Goal: Task Accomplishment & Management: Manage account settings

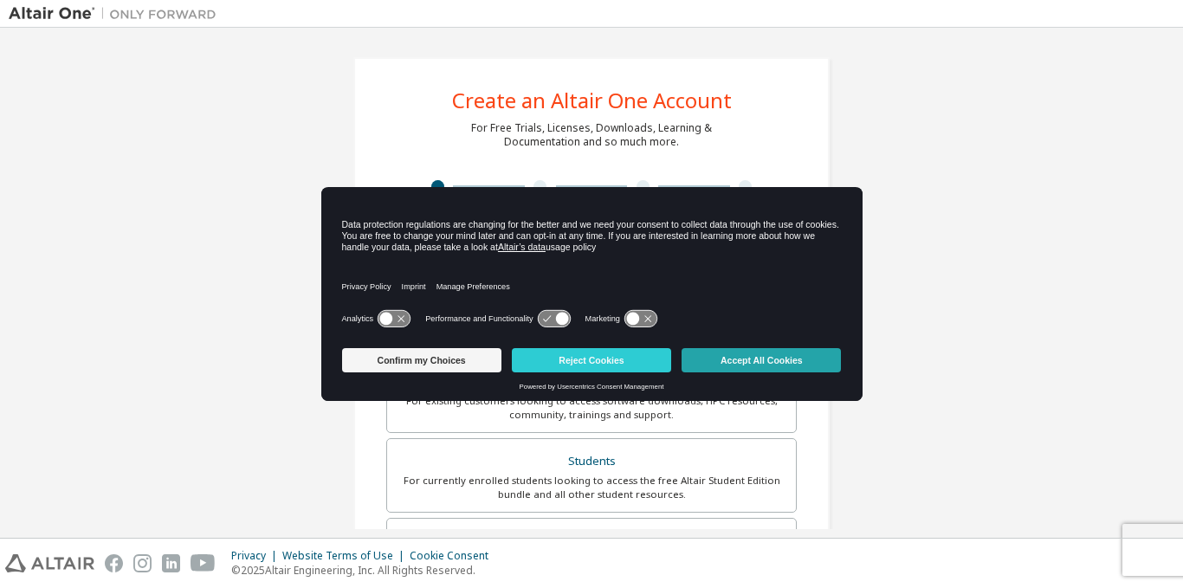
click at [772, 359] on button "Accept All Cookies" at bounding box center [761, 360] width 159 height 24
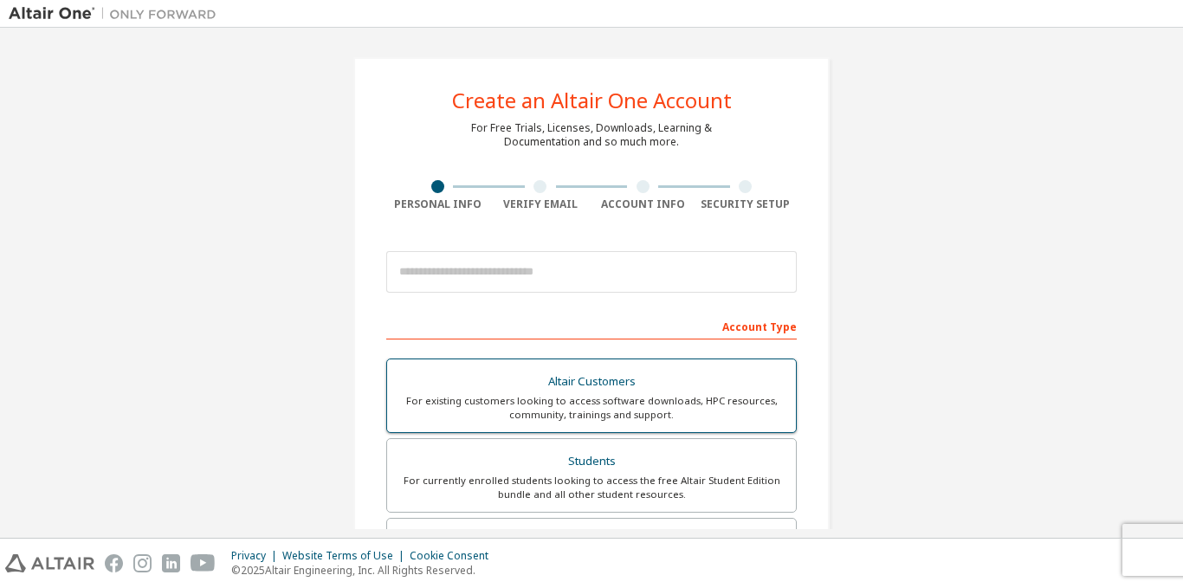
scroll to position [126, 0]
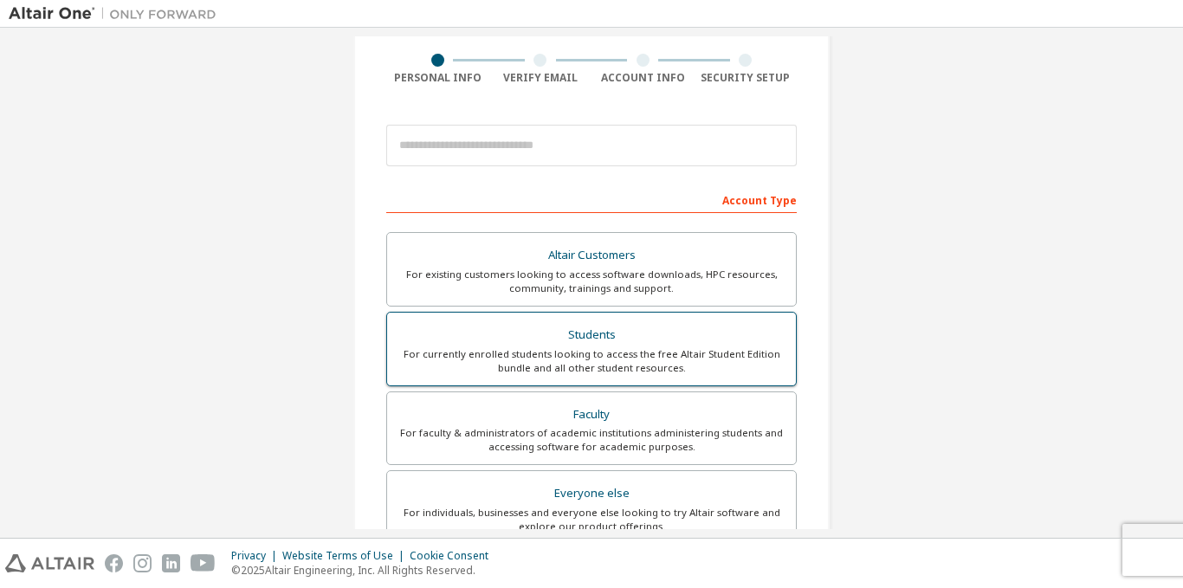
click at [611, 360] on div "For currently enrolled students looking to access the free Altair Student Editi…" at bounding box center [592, 361] width 388 height 28
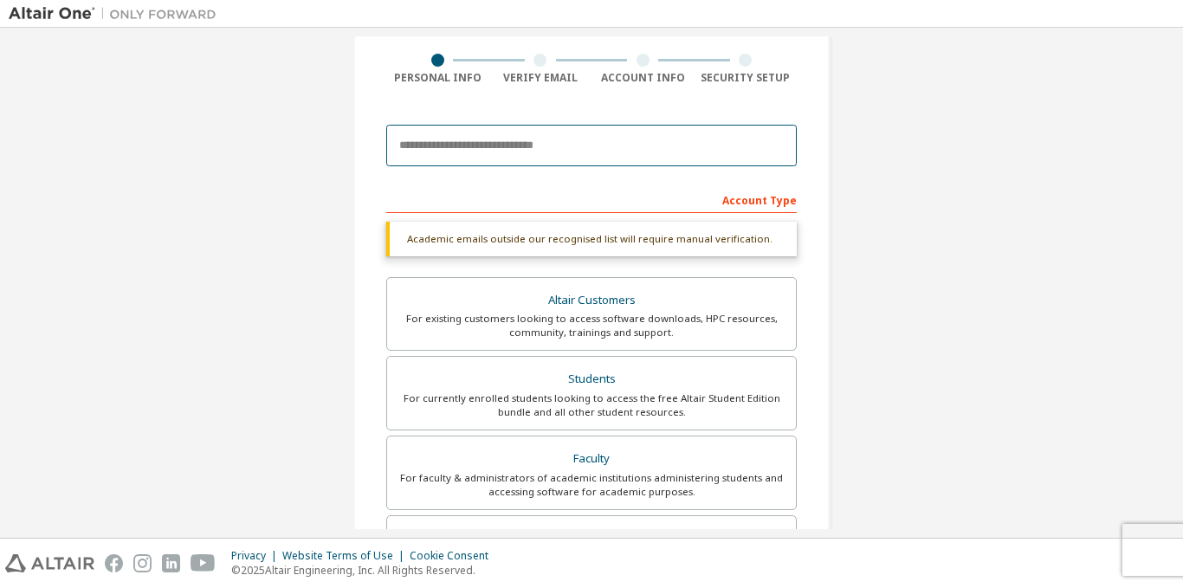
click at [459, 152] on input "email" at bounding box center [591, 146] width 411 height 42
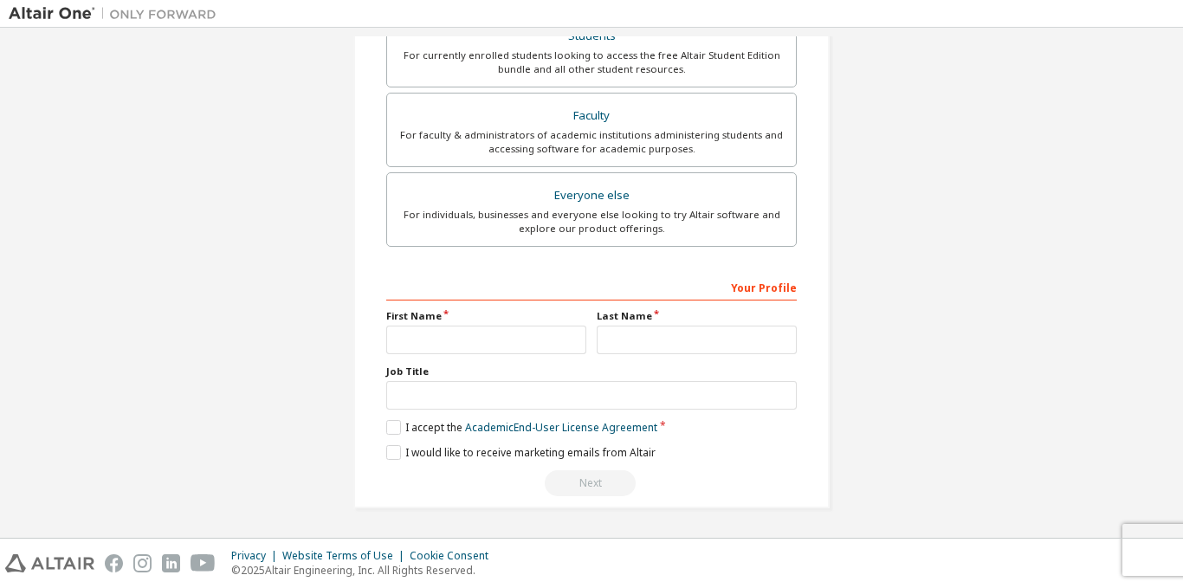
scroll to position [470, 0]
click at [413, 344] on input "text" at bounding box center [486, 340] width 200 height 29
type input "*"
type input "**********"
click at [599, 338] on input "text" at bounding box center [697, 340] width 200 height 29
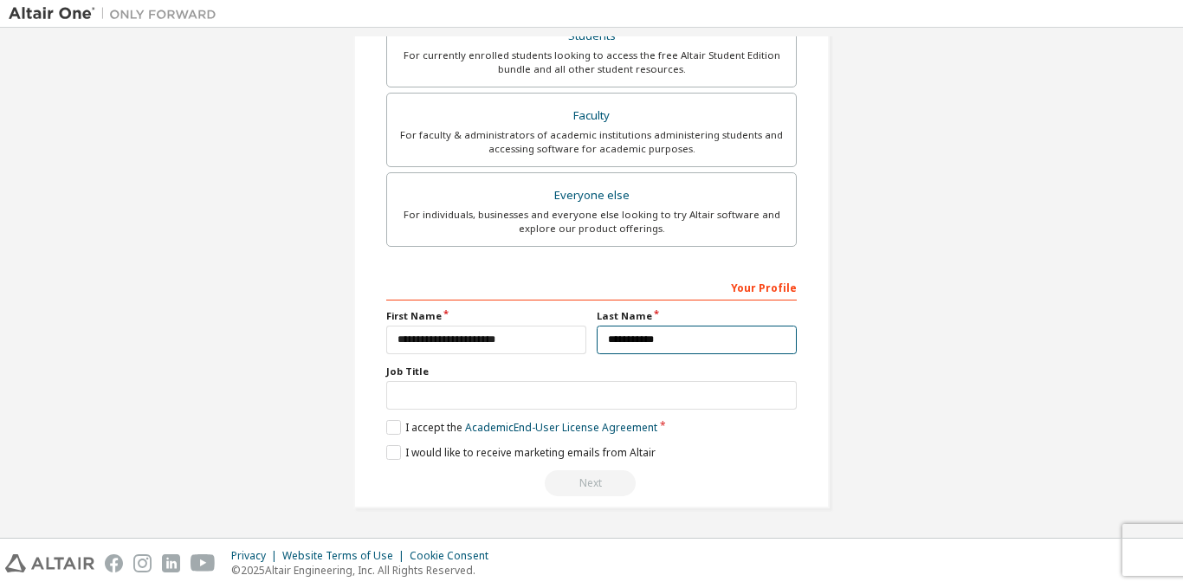
type input "**********"
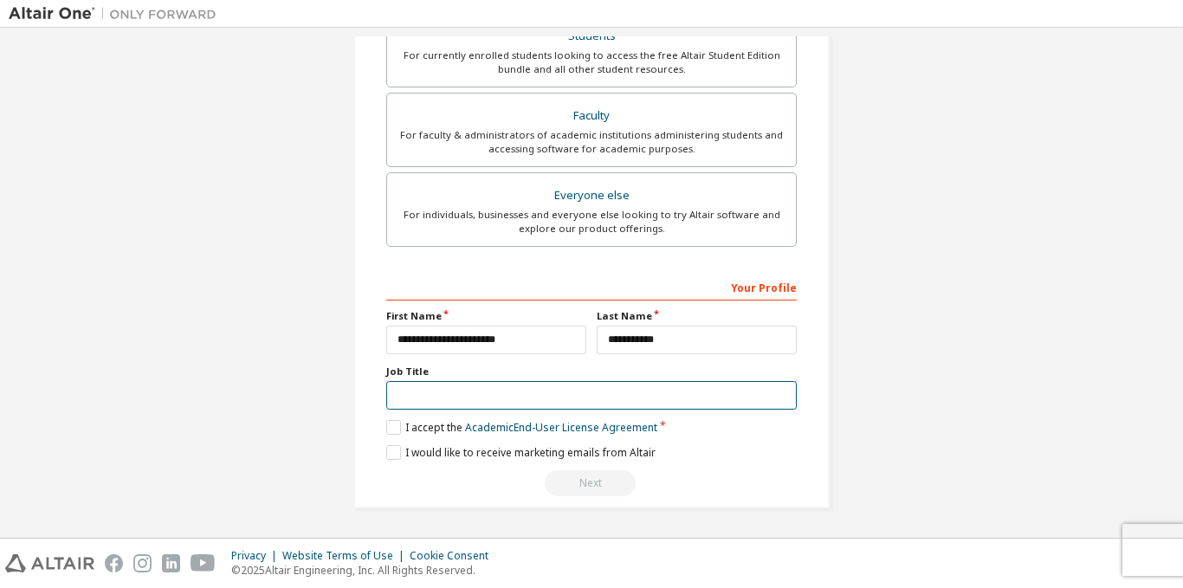
click at [546, 392] on input "text" at bounding box center [591, 395] width 411 height 29
type input "*"
type input "*******"
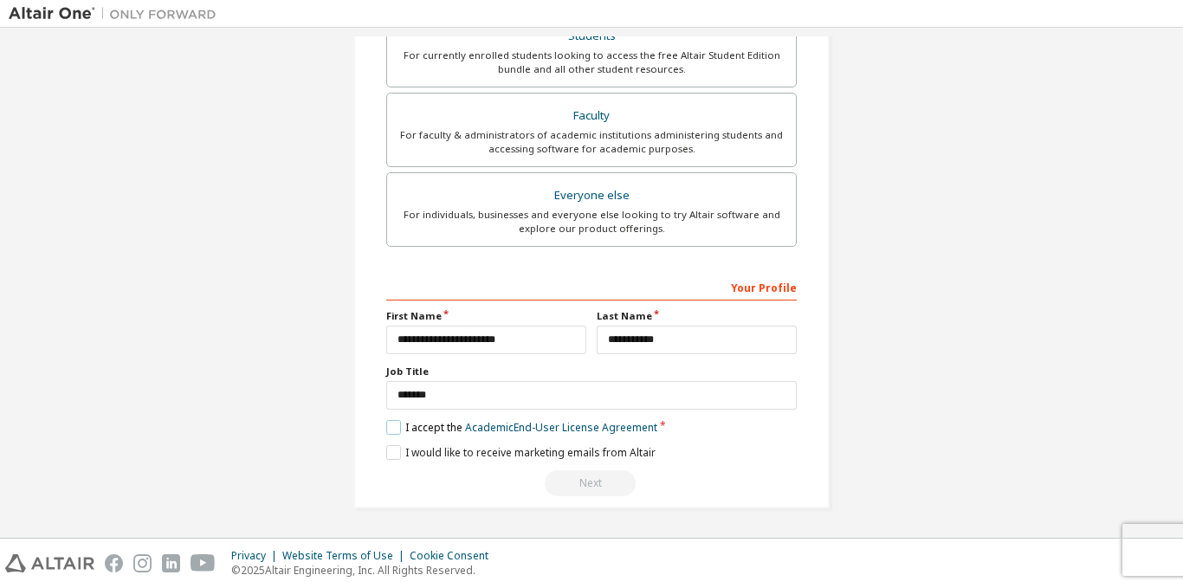
click at [391, 429] on label "I accept the Academic End-User License Agreement" at bounding box center [521, 427] width 271 height 15
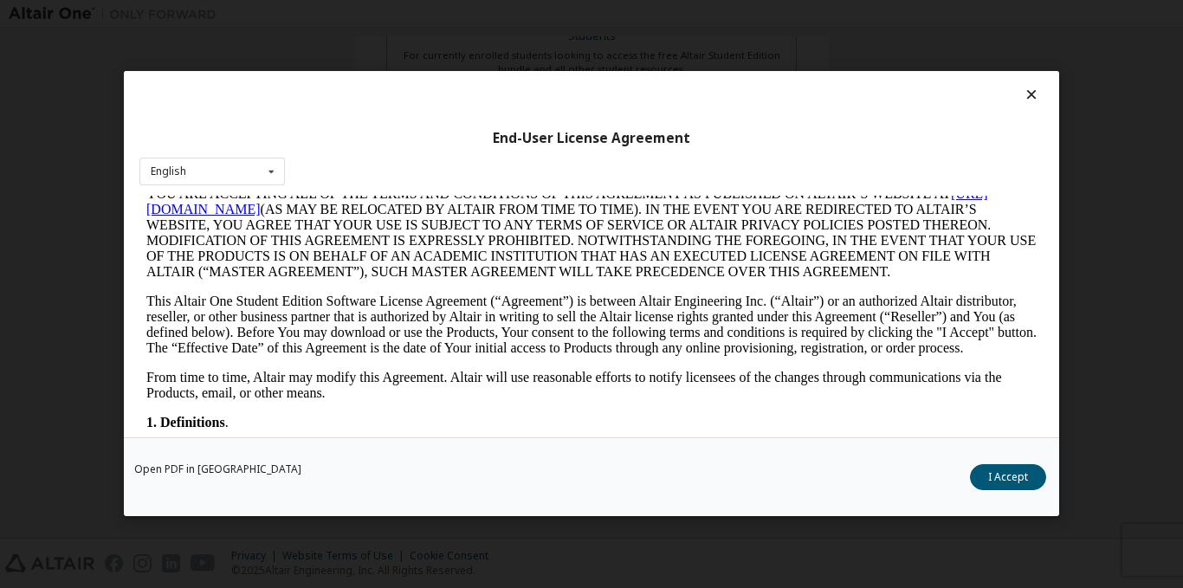
scroll to position [0, 0]
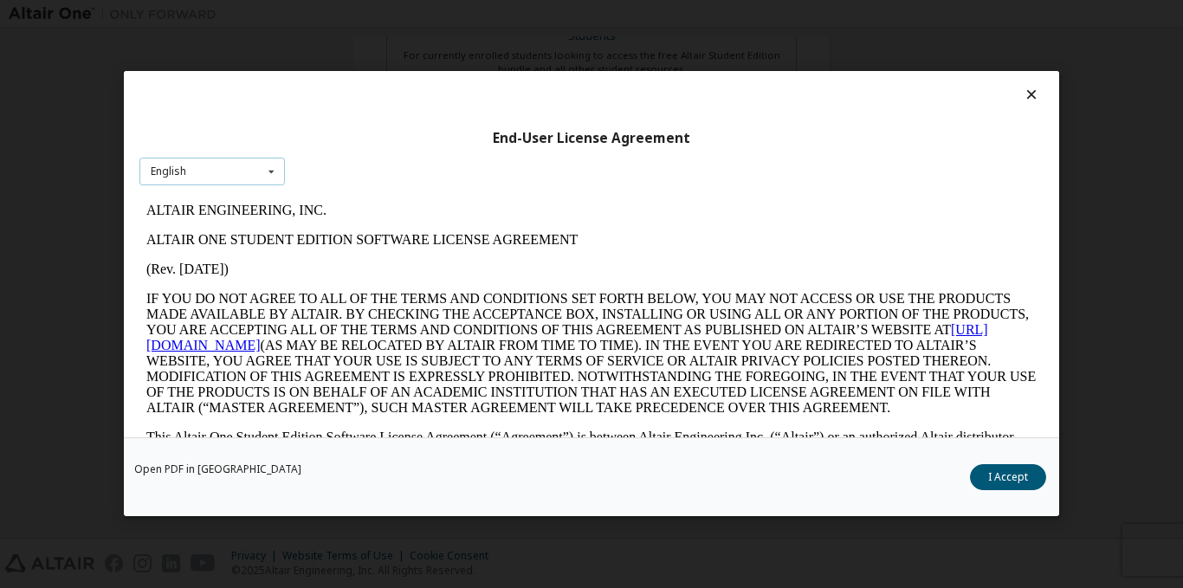
click at [282, 166] on icon at bounding box center [272, 172] width 22 height 27
click at [267, 171] on icon at bounding box center [272, 172] width 22 height 27
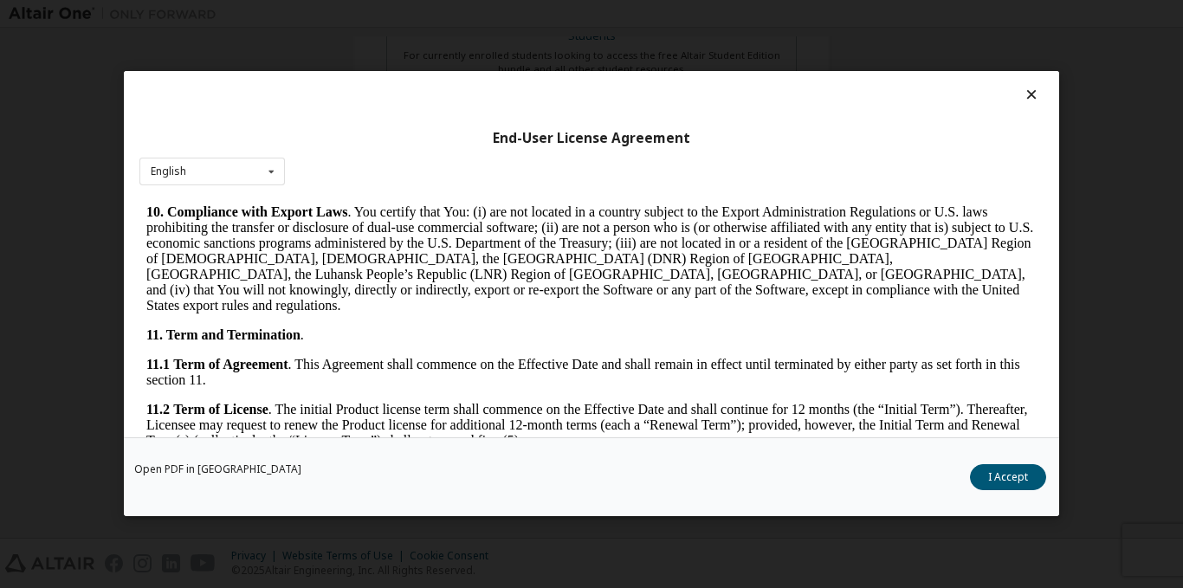
scroll to position [2384, 0]
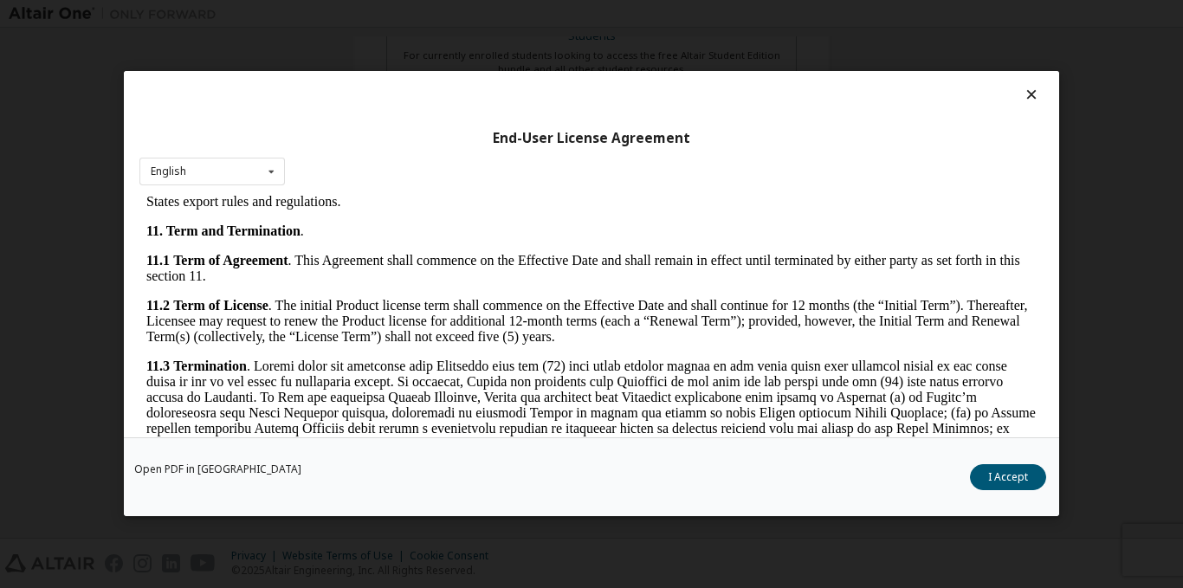
click at [1026, 106] on div at bounding box center [591, 99] width 905 height 24
click at [1023, 94] on icon at bounding box center [1032, 95] width 18 height 16
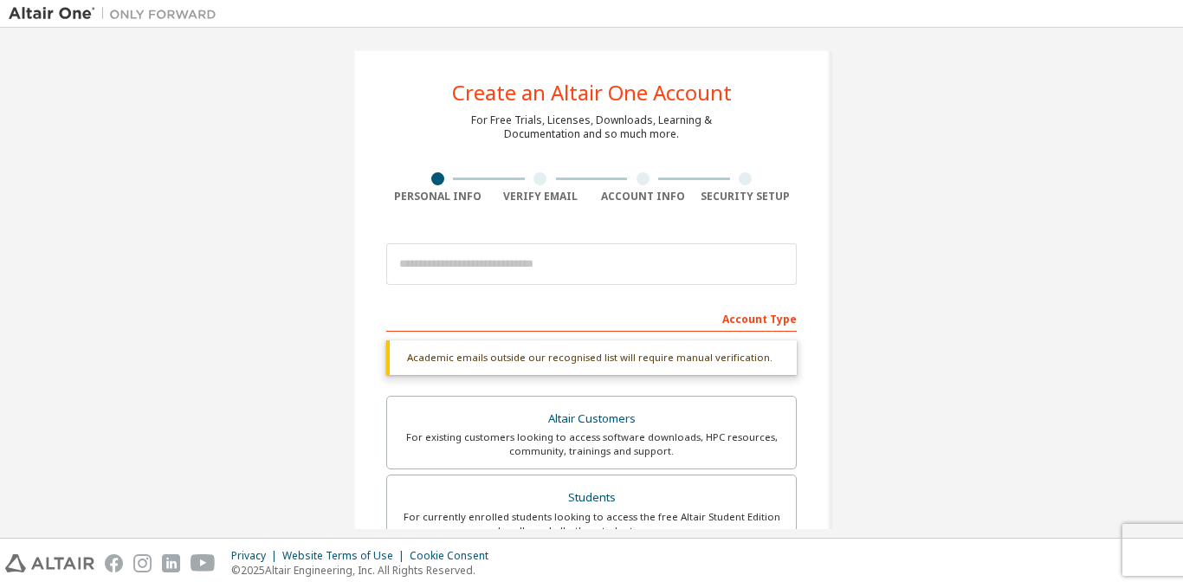
scroll to position [0, 0]
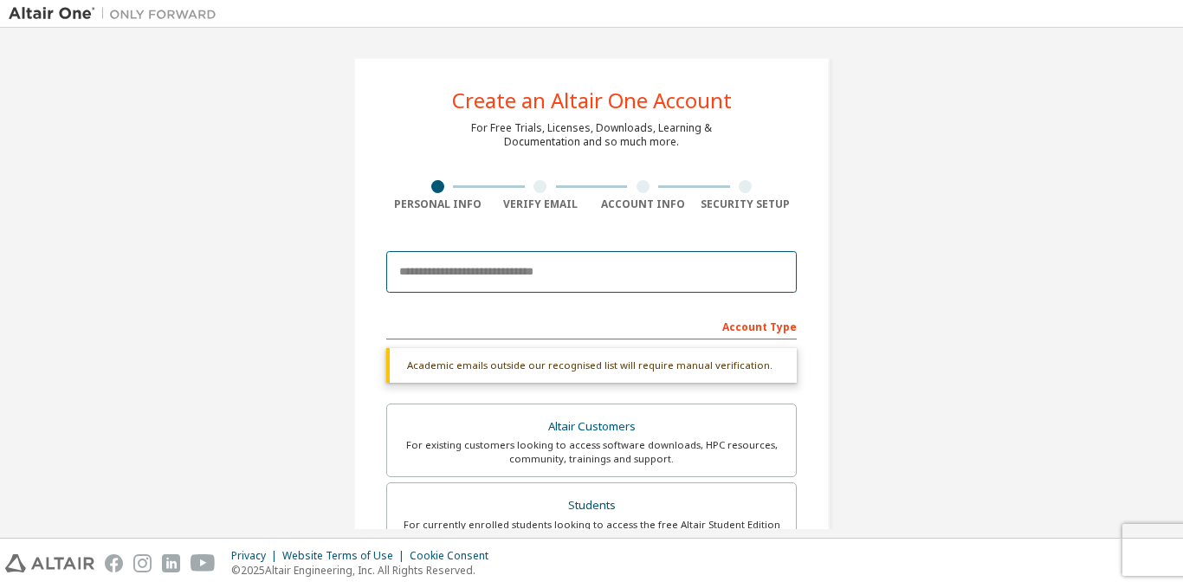
click at [561, 274] on input "email" at bounding box center [591, 272] width 411 height 42
drag, startPoint x: 1103, startPoint y: 2, endPoint x: 470, endPoint y: 269, distance: 687.3
click at [470, 269] on input "email" at bounding box center [591, 272] width 411 height 42
click at [432, 267] on input "email" at bounding box center [591, 272] width 411 height 42
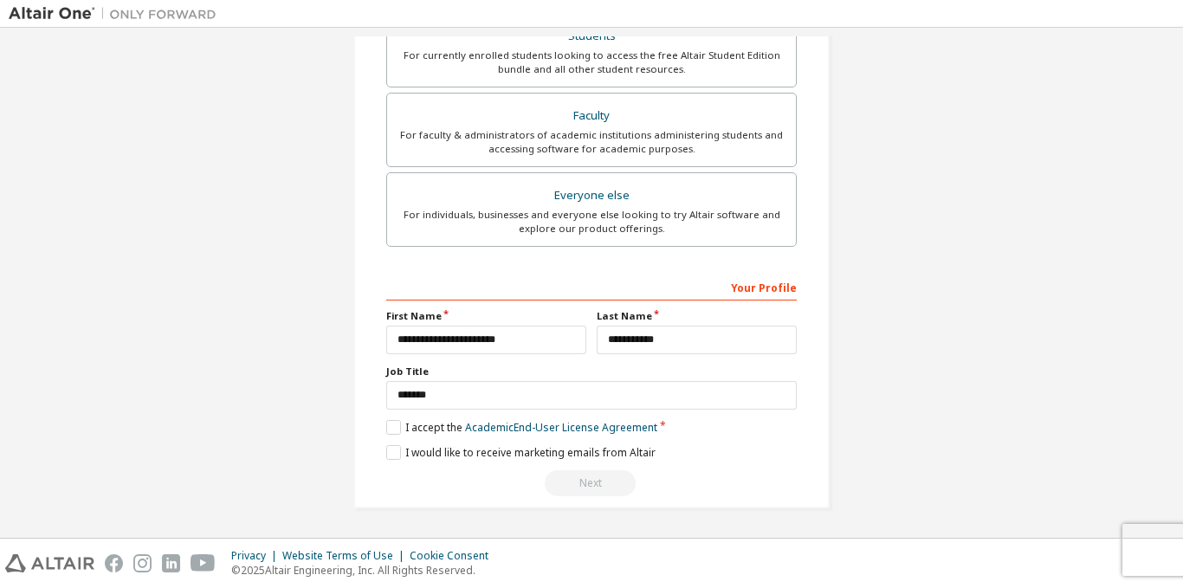
scroll to position [425, 0]
type input "**********"
click at [388, 453] on label "I would like to receive marketing emails from Altair" at bounding box center [520, 452] width 269 height 15
click at [391, 426] on label "I accept the Academic End-User License Agreement" at bounding box center [521, 427] width 271 height 15
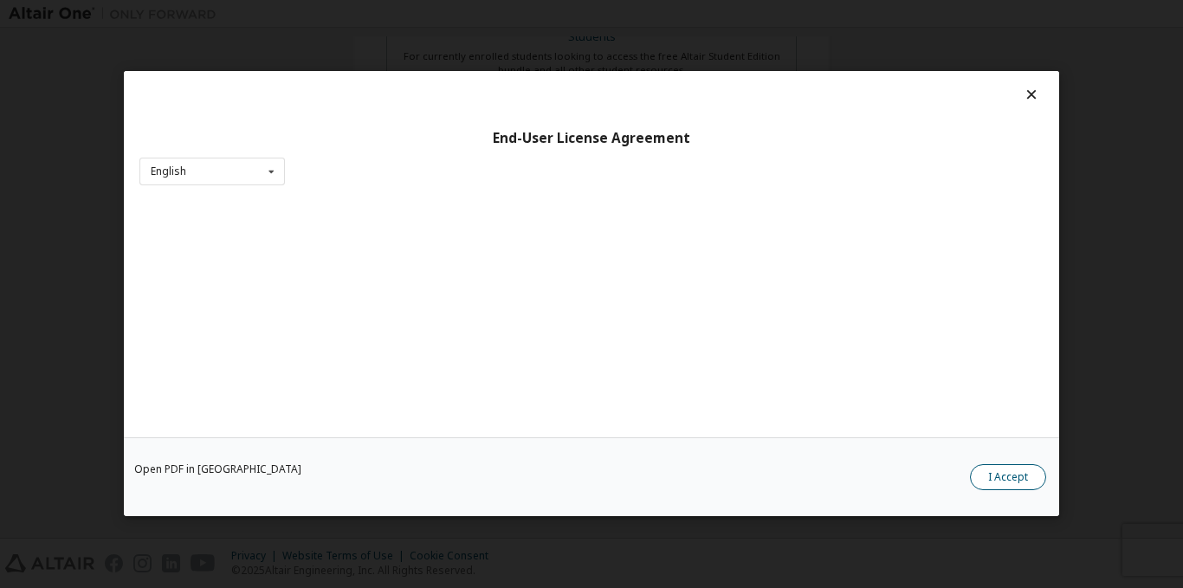
click at [1008, 487] on button "I Accept" at bounding box center [1008, 478] width 76 height 26
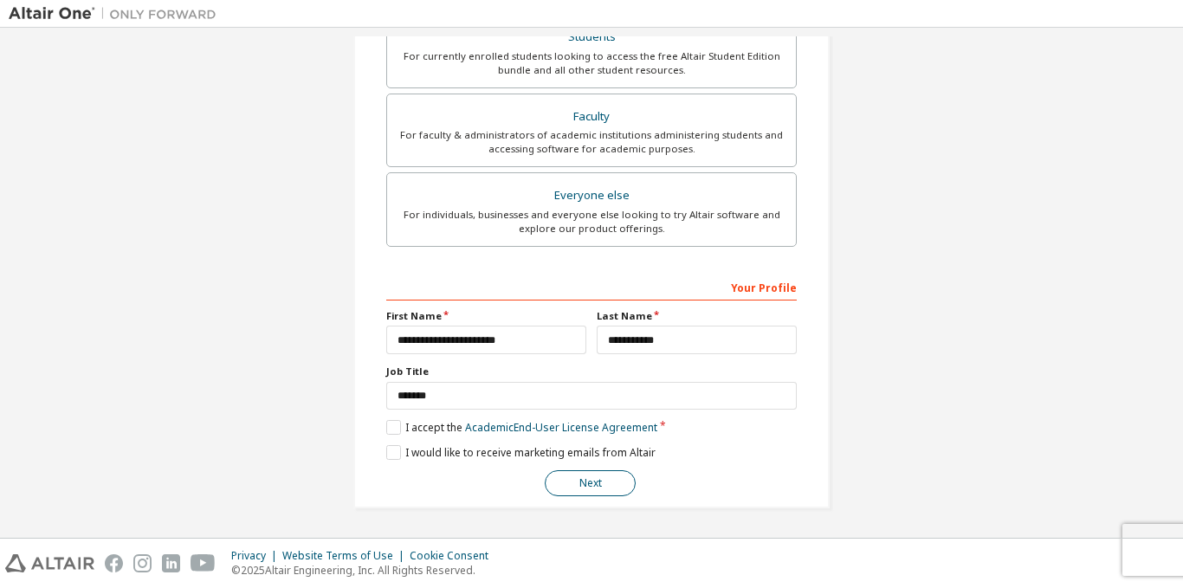
click at [608, 489] on button "Next" at bounding box center [590, 483] width 91 height 26
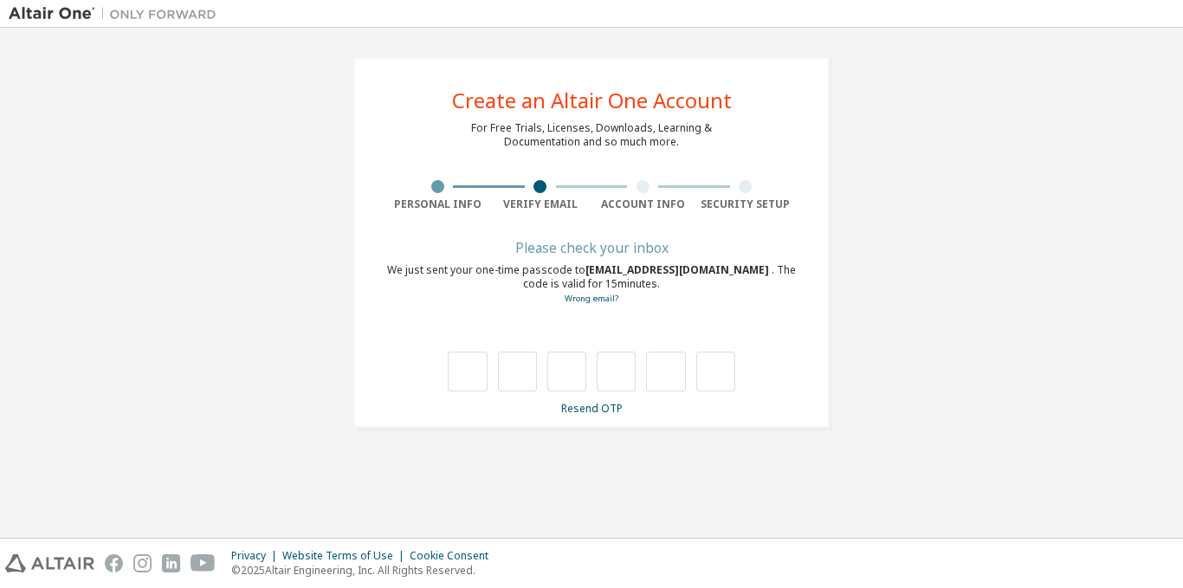
type input "*"
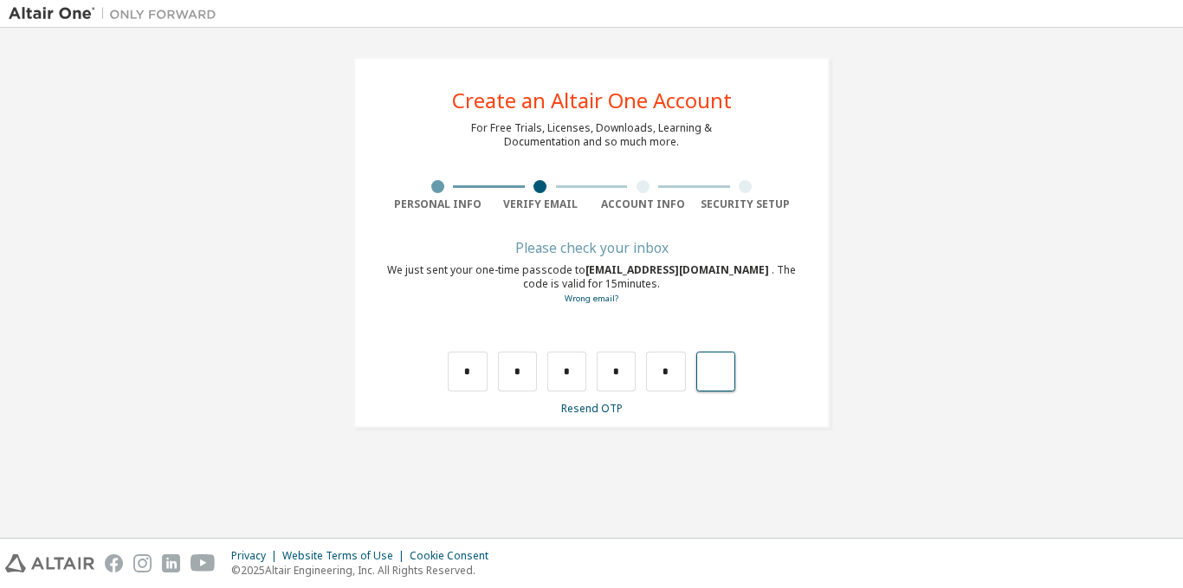
type input "*"
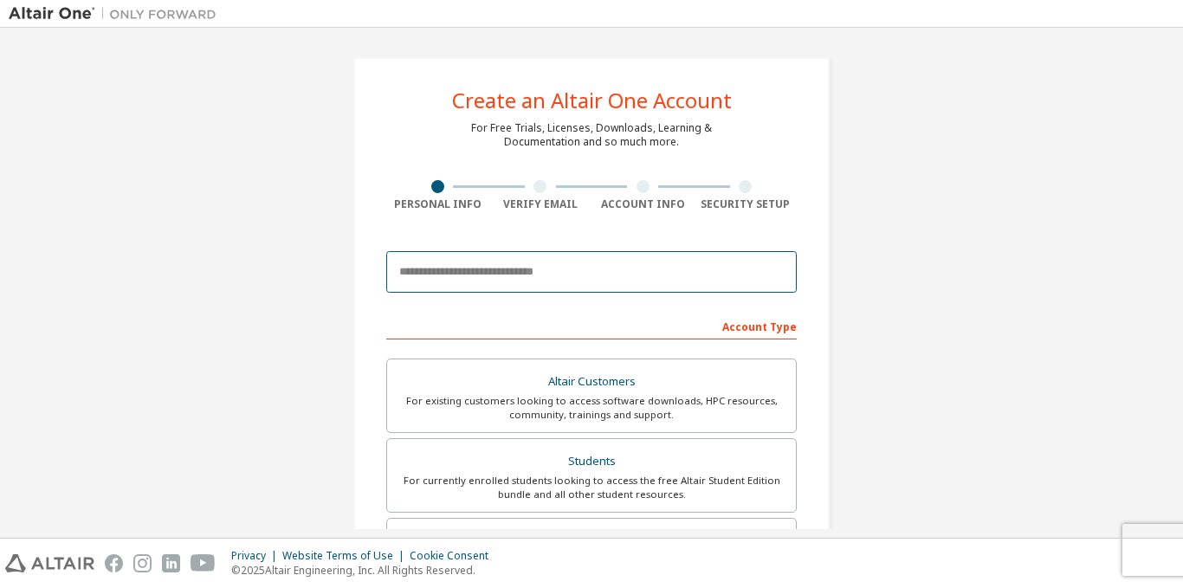
click at [507, 268] on input "email" at bounding box center [591, 272] width 411 height 42
type input "**********"
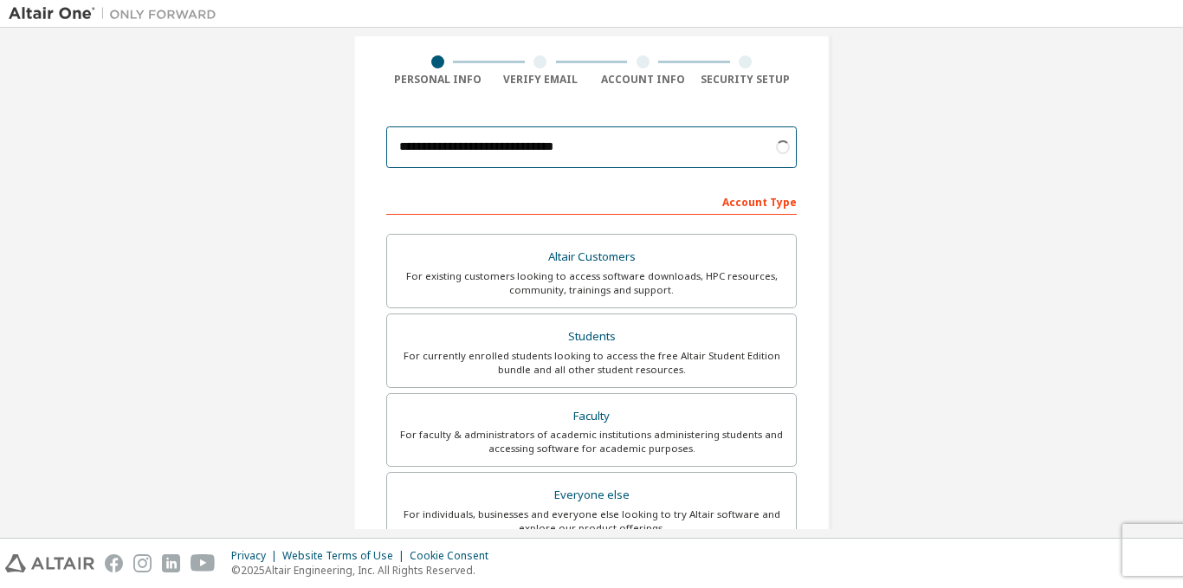
scroll to position [126, 0]
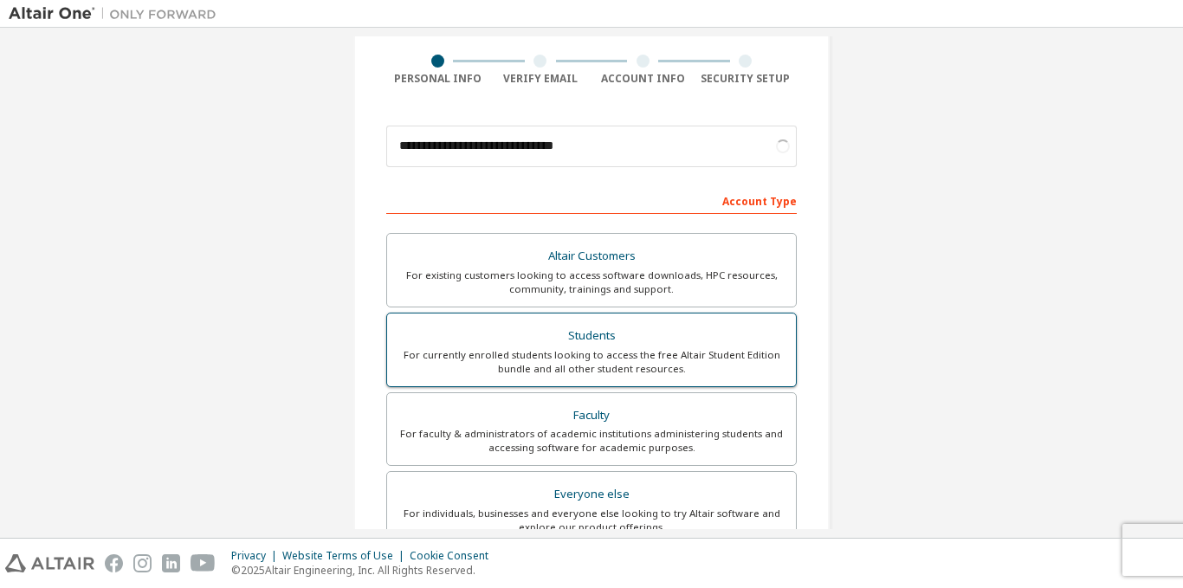
click at [542, 337] on div "Altair Customers For existing customers looking to access software downloads, H…" at bounding box center [591, 392] width 411 height 318
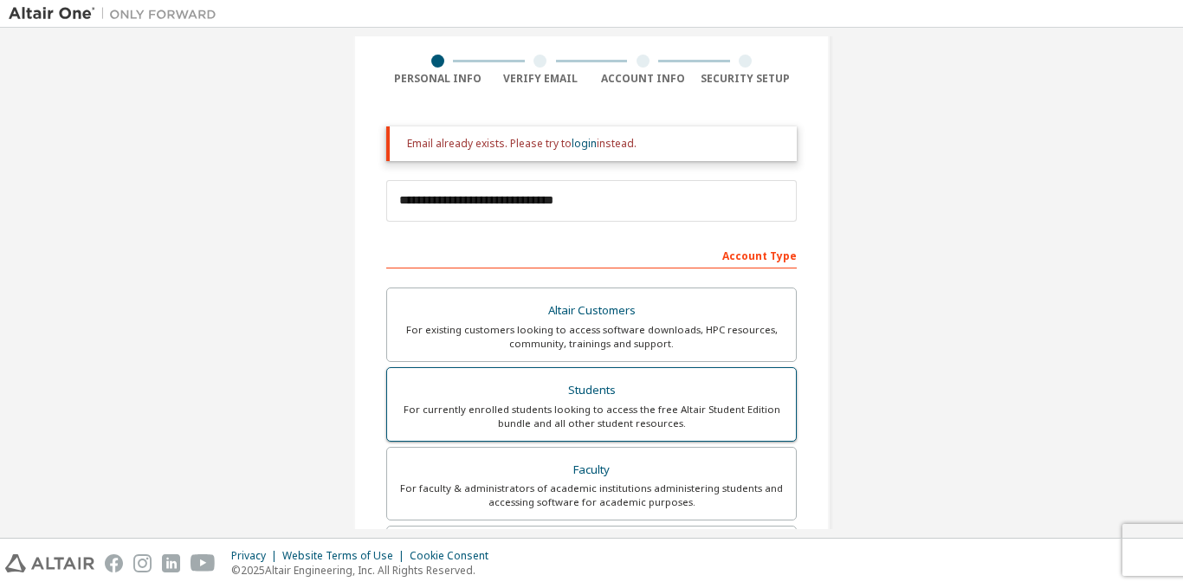
click at [530, 424] on div "For currently enrolled students looking to access the free Altair Student Editi…" at bounding box center [592, 417] width 388 height 28
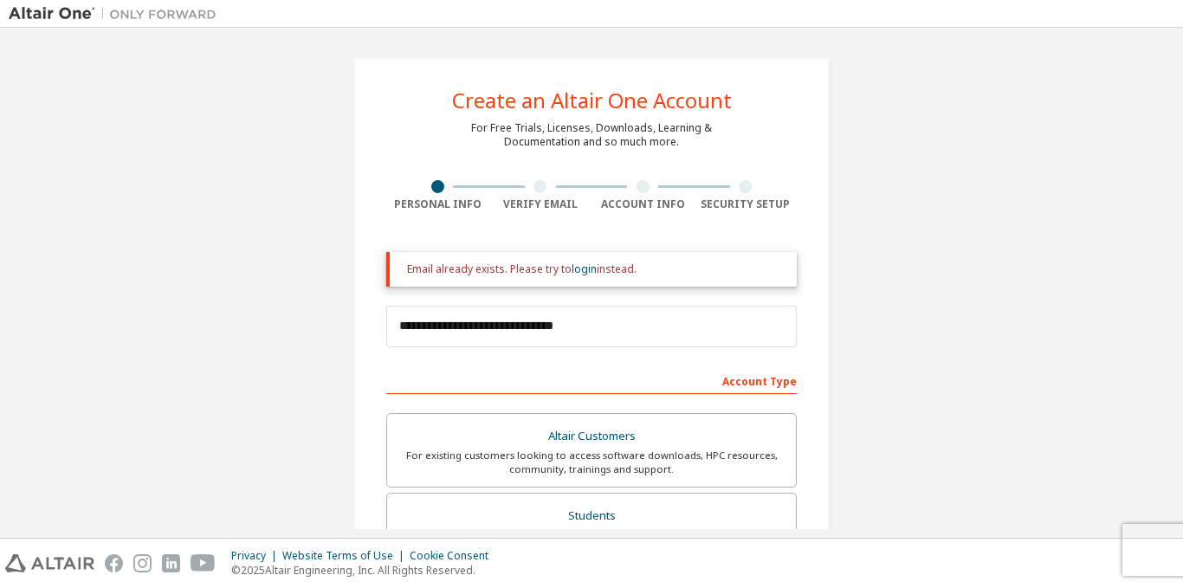
scroll to position [8, 0]
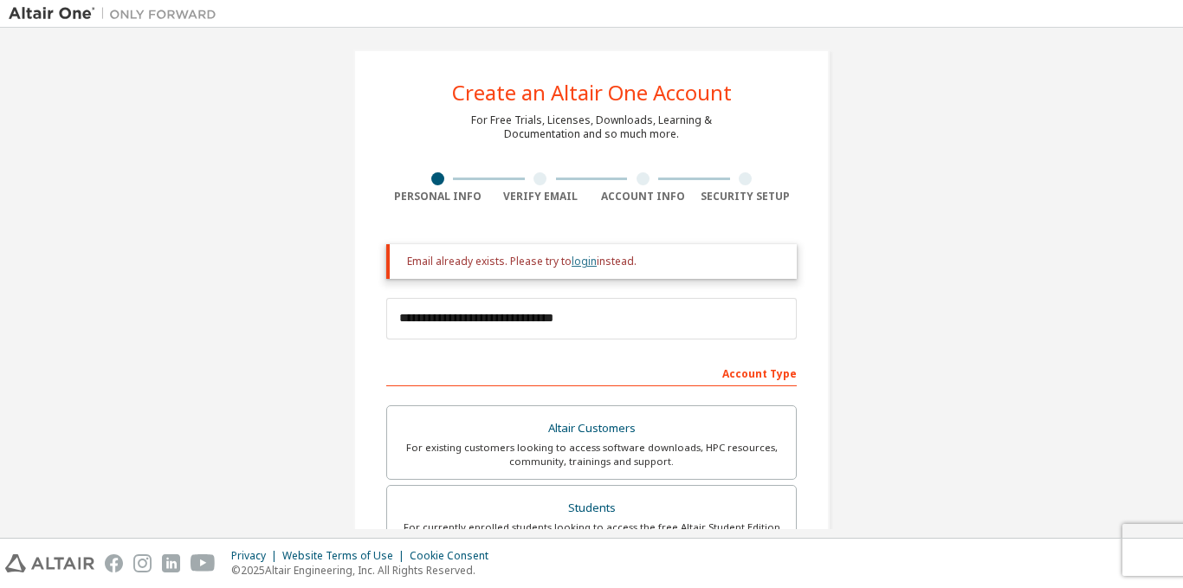
click at [580, 262] on link "login" at bounding box center [584, 261] width 25 height 15
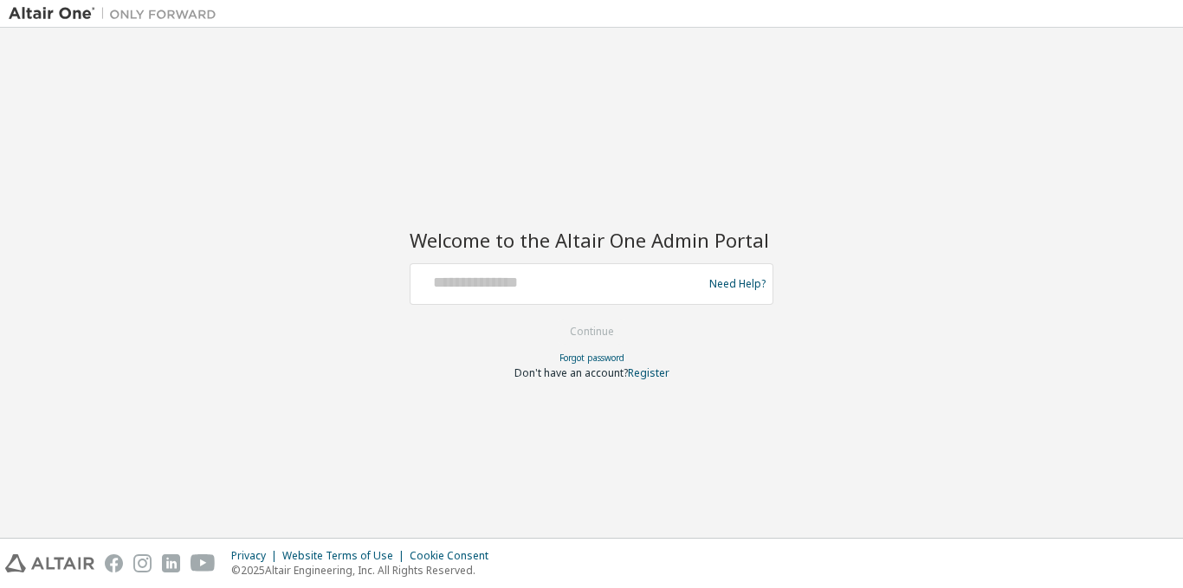
click at [503, 295] on div at bounding box center [559, 284] width 283 height 33
click at [463, 284] on input "text" at bounding box center [559, 280] width 283 height 25
type input "**********"
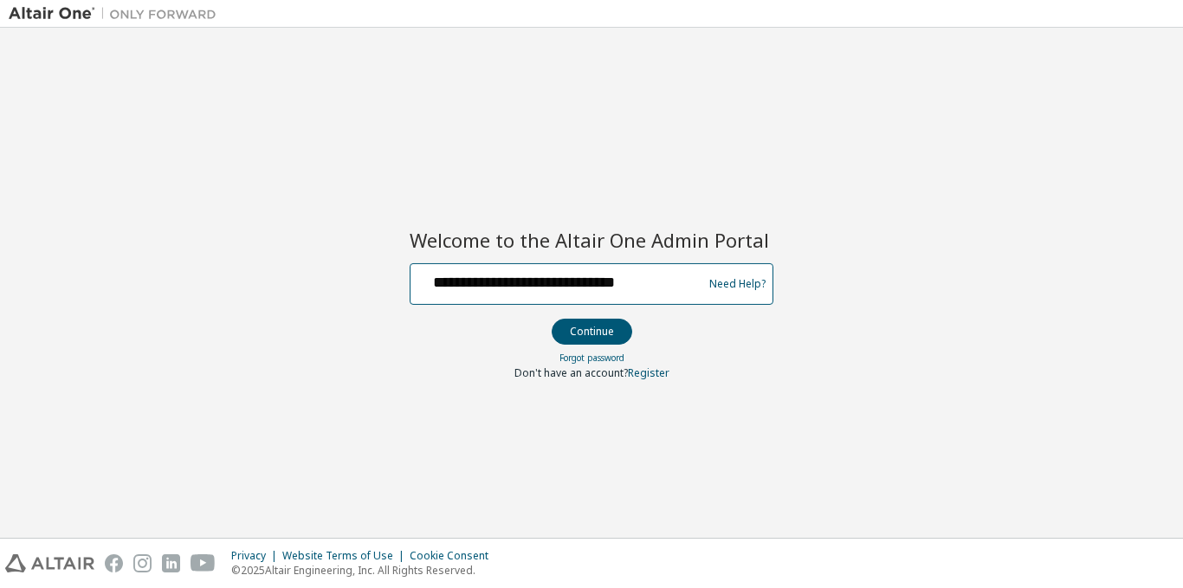
click at [490, 289] on input "**********" at bounding box center [559, 280] width 283 height 25
drag, startPoint x: 490, startPoint y: 289, endPoint x: 440, endPoint y: 328, distance: 63.6
click at [440, 328] on form "**********" at bounding box center [592, 321] width 364 height 117
click at [582, 329] on button "Continue" at bounding box center [592, 332] width 81 height 26
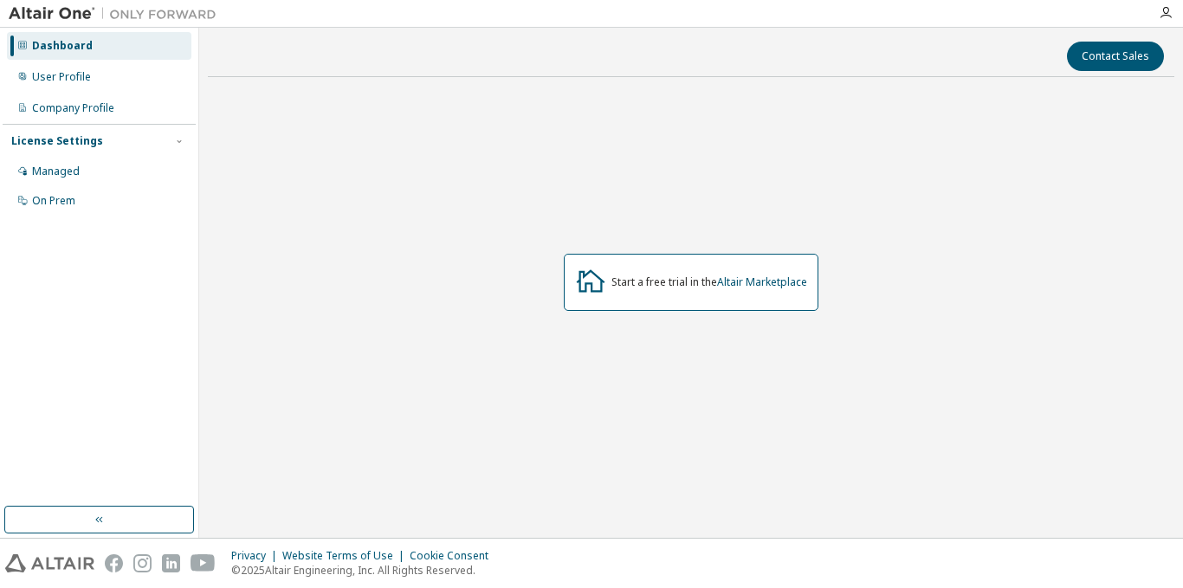
click at [669, 278] on div "Start a free trial in the Altair Marketplace" at bounding box center [710, 283] width 196 height 14
click at [93, 78] on div "User Profile" at bounding box center [99, 77] width 185 height 28
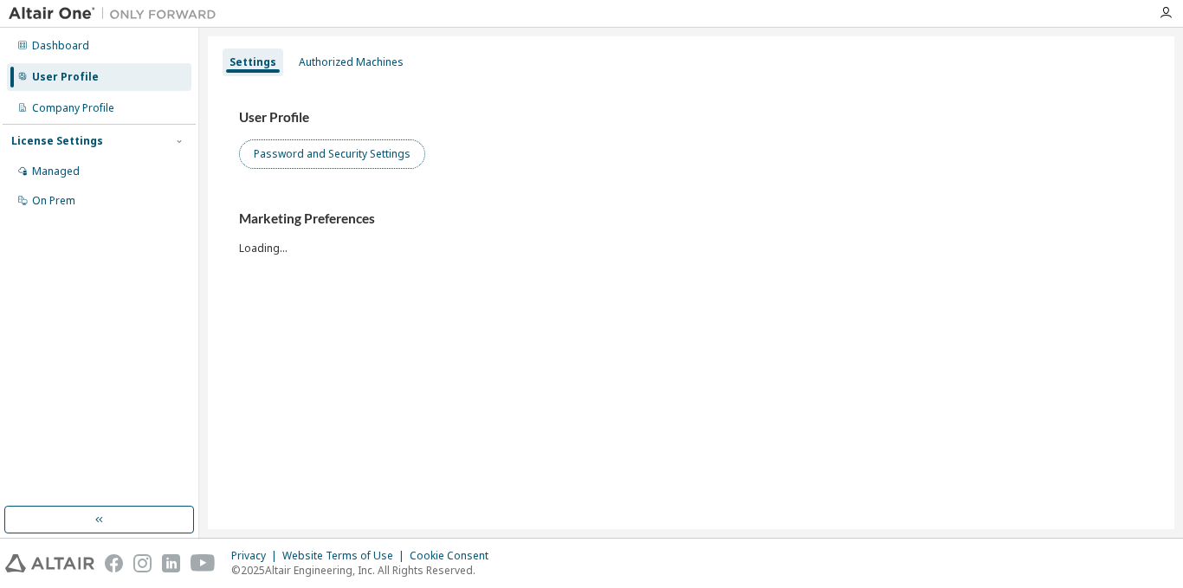
click at [309, 152] on button "Password and Security Settings" at bounding box center [332, 153] width 186 height 29
